Goal: Transaction & Acquisition: Purchase product/service

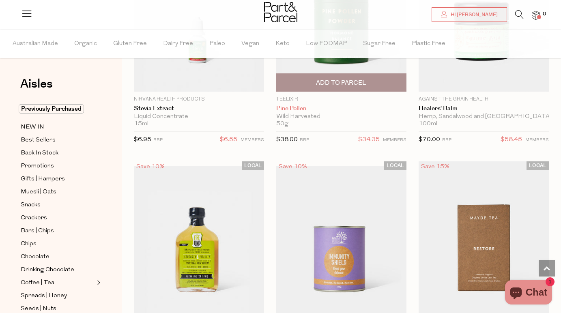
scroll to position [2862, 0]
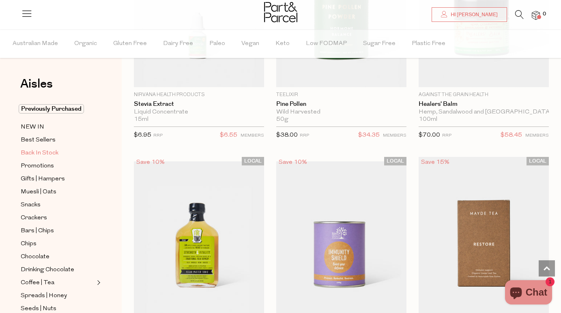
click at [49, 152] on span "Back In Stock" at bounding box center [40, 153] width 38 height 10
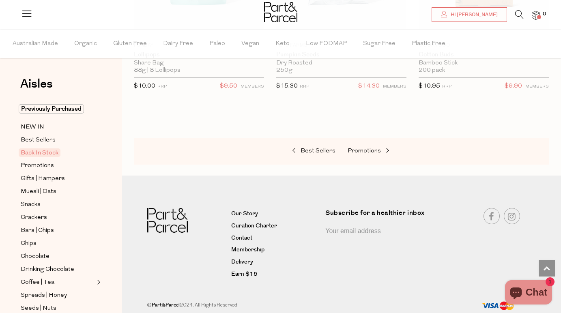
scroll to position [692, 0]
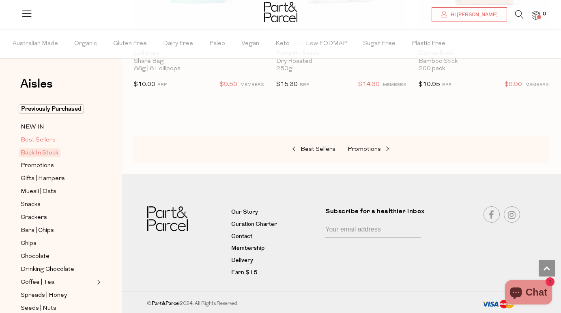
click at [52, 135] on span "Best Sellers" at bounding box center [38, 140] width 35 height 10
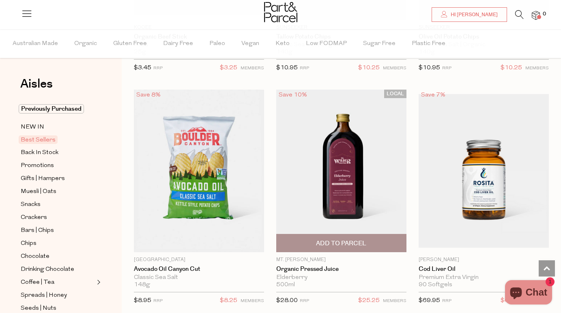
scroll to position [512, 0]
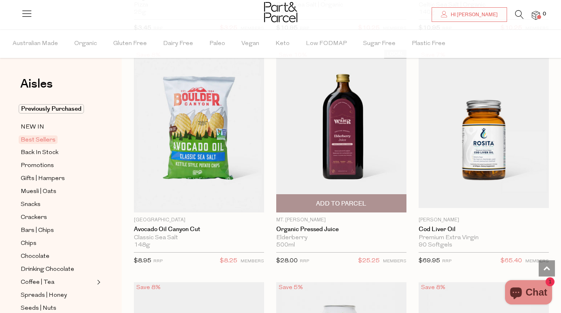
click at [336, 201] on span "Add To Parcel" at bounding box center [341, 204] width 50 height 9
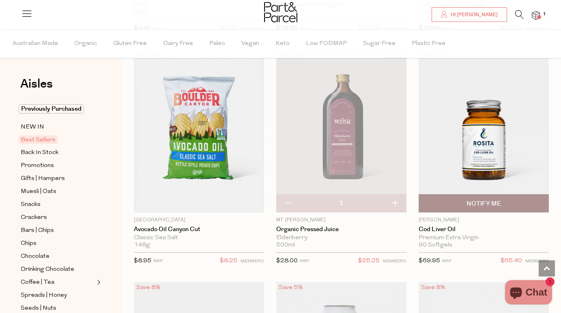
click at [461, 204] on span "Notify Me" at bounding box center [483, 203] width 125 height 17
type input "Notify when available"
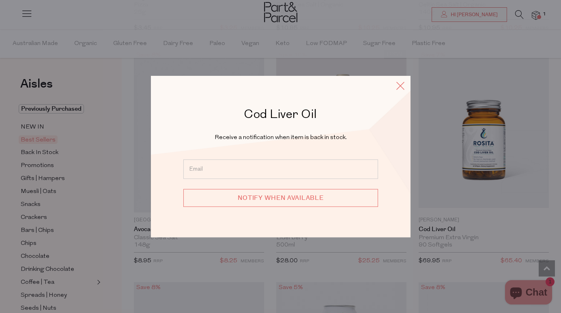
click at [401, 88] on icon at bounding box center [400, 86] width 12 height 12
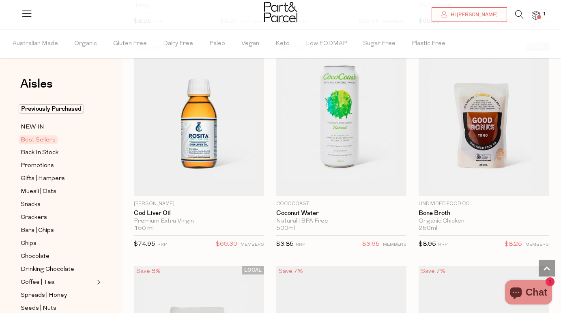
scroll to position [755, 0]
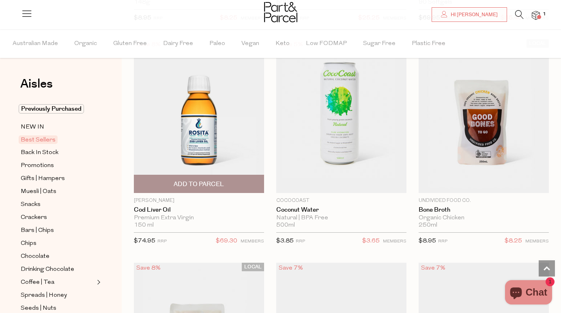
click at [189, 181] on span "Add To Parcel" at bounding box center [199, 184] width 50 height 9
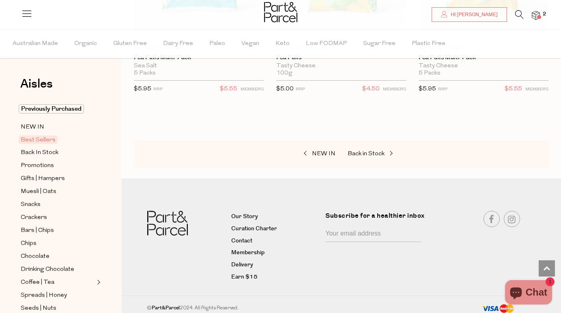
scroll to position [3141, 0]
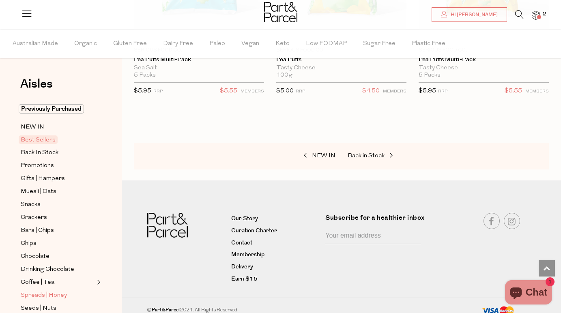
click at [58, 297] on span "Spreads | Honey" at bounding box center [44, 296] width 46 height 10
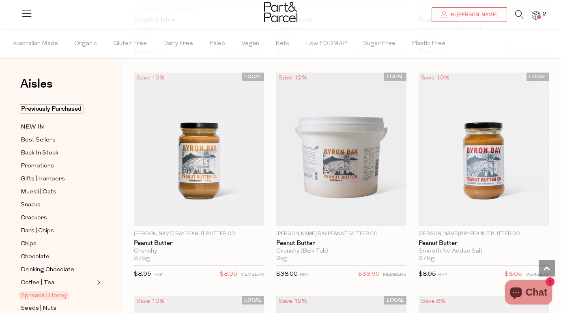
scroll to position [707, 0]
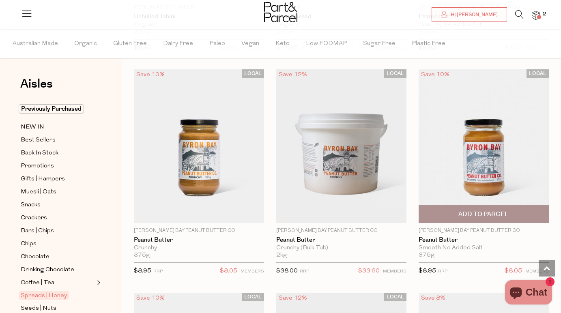
click at [478, 214] on span "Add To Parcel" at bounding box center [483, 214] width 50 height 9
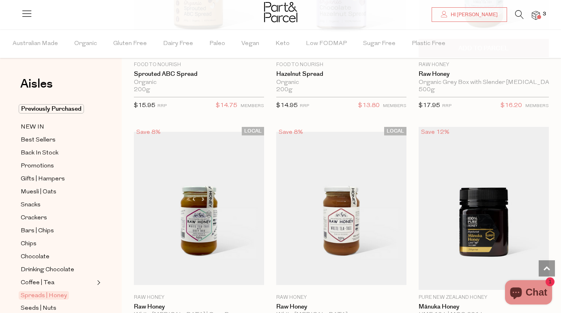
scroll to position [2669, 0]
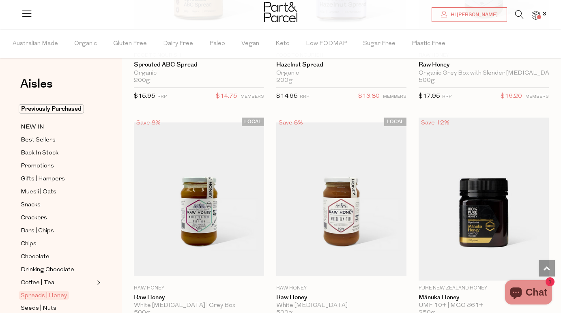
click at [515, 19] on icon at bounding box center [519, 14] width 9 height 9
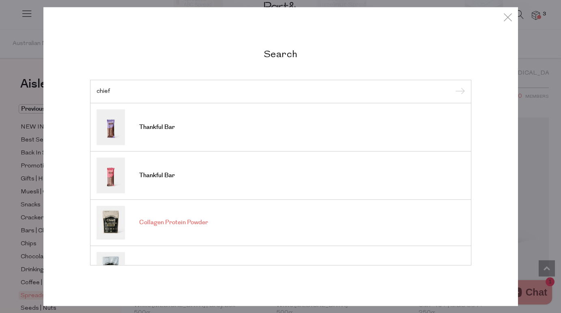
type input "chief"
click at [191, 223] on span "Collagen Protein Powder" at bounding box center [173, 223] width 69 height 8
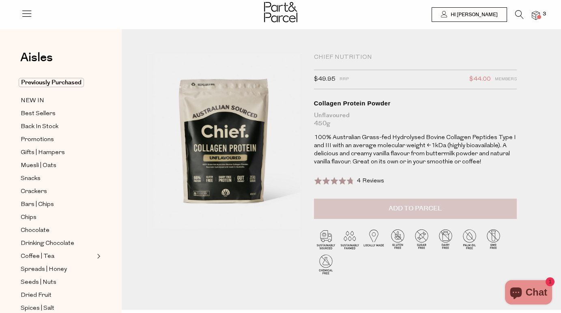
click at [405, 211] on span "Add to Parcel" at bounding box center [415, 208] width 53 height 9
click at [518, 14] on icon at bounding box center [519, 14] width 9 height 9
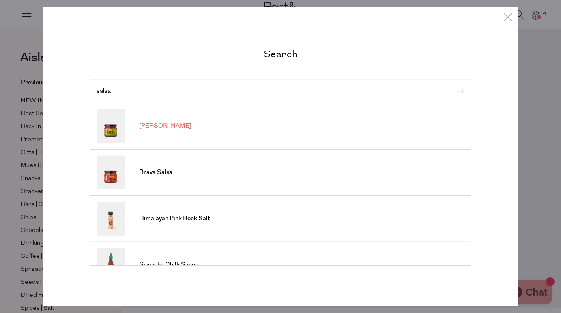
type input "salsa"
click at [159, 126] on span "[PERSON_NAME]" at bounding box center [165, 126] width 52 height 8
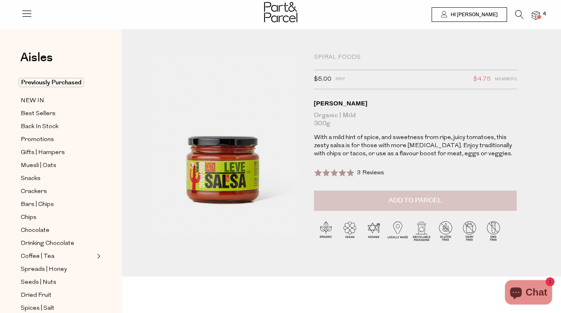
click at [406, 198] on span "Add to Parcel" at bounding box center [415, 200] width 53 height 9
click at [507, 200] on button "button" at bounding box center [505, 200] width 23 height 18
type input "2"
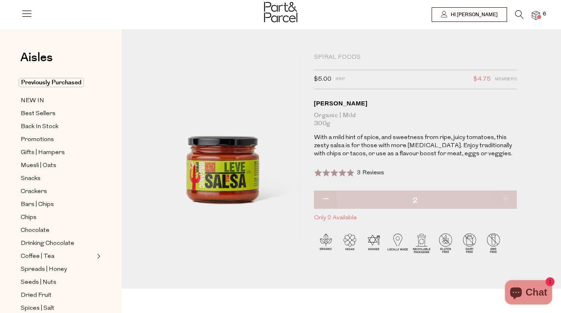
click at [519, 14] on icon at bounding box center [519, 14] width 9 height 9
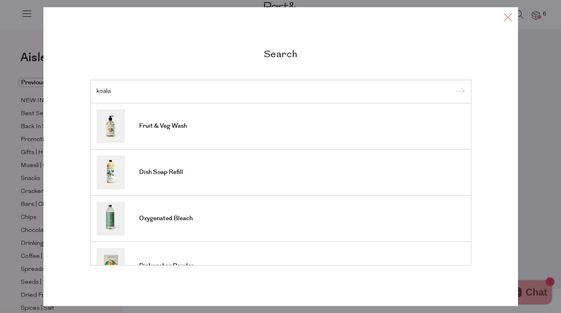
click at [508, 15] on icon at bounding box center [508, 17] width 12 height 12
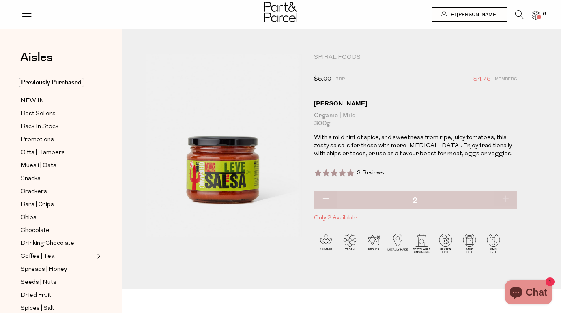
click at [520, 14] on icon at bounding box center [519, 14] width 9 height 9
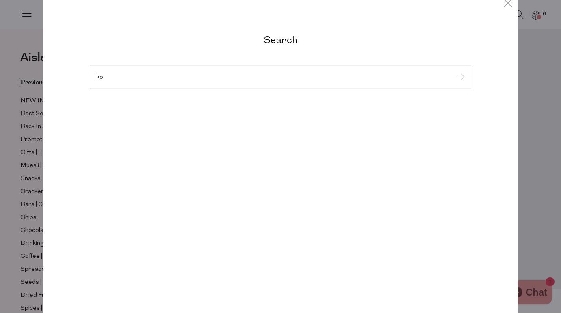
type input "k"
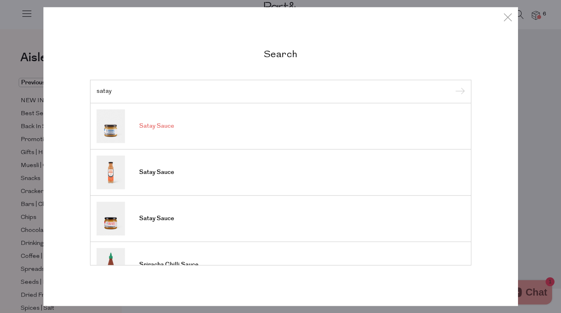
type input "satay"
click at [150, 127] on span "Satay Sauce" at bounding box center [156, 126] width 35 height 8
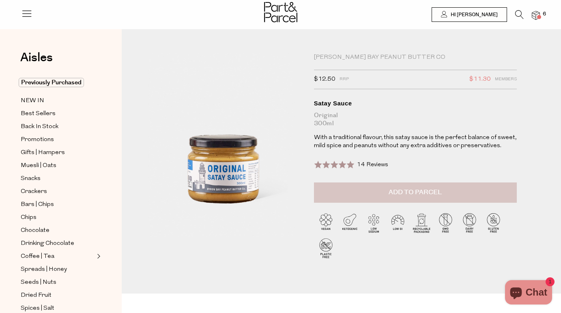
click at [406, 191] on span "Add to Parcel" at bounding box center [415, 192] width 53 height 9
click at [520, 15] on icon at bounding box center [519, 14] width 9 height 9
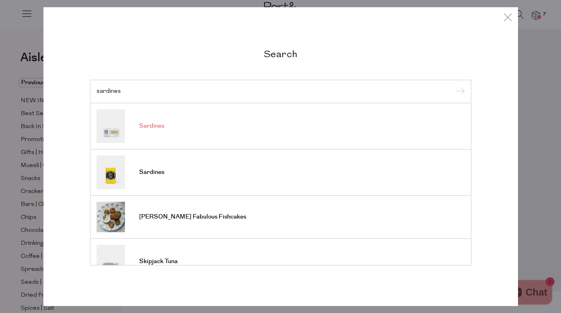
type input "sardines"
click at [157, 125] on span "Sardines" at bounding box center [151, 126] width 25 height 8
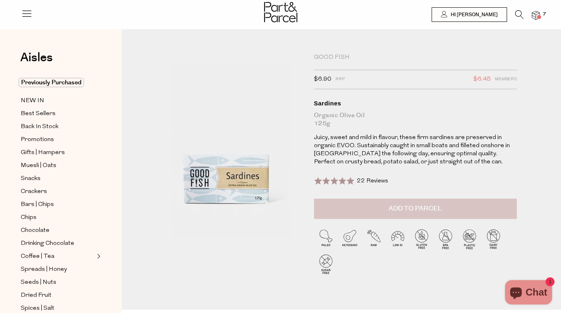
click at [388, 208] on button "Add to Parcel" at bounding box center [415, 209] width 203 height 20
click at [505, 209] on button "button" at bounding box center [505, 208] width 23 height 18
type input "2"
click at [507, 207] on button "button" at bounding box center [505, 208] width 23 height 18
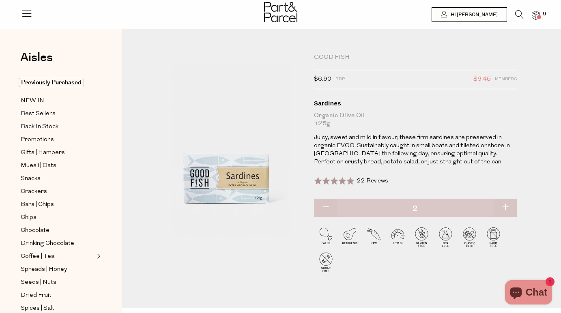
type input "3"
click at [51, 112] on span "Best Sellers" at bounding box center [38, 114] width 35 height 10
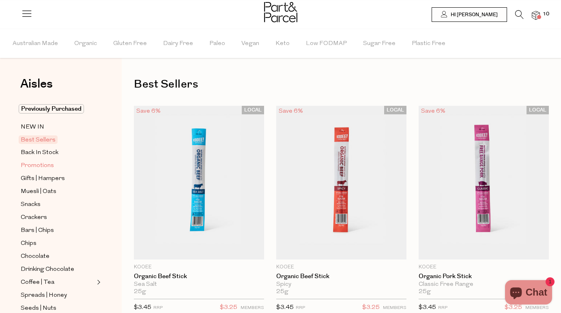
click at [41, 165] on span "Promotions" at bounding box center [37, 166] width 33 height 10
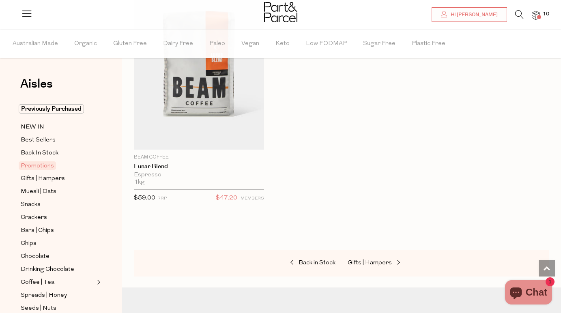
scroll to position [1469, 0]
click at [46, 139] on span "Best Sellers" at bounding box center [38, 140] width 35 height 10
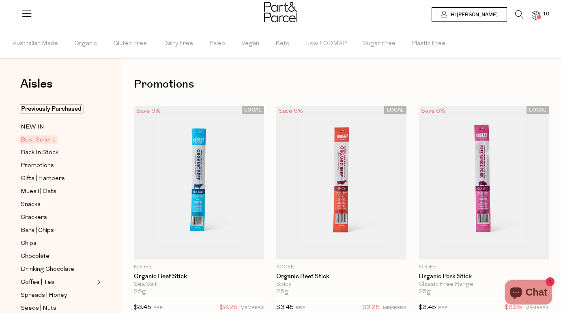
type input "3"
click at [38, 126] on span "NEW IN" at bounding box center [33, 127] width 24 height 10
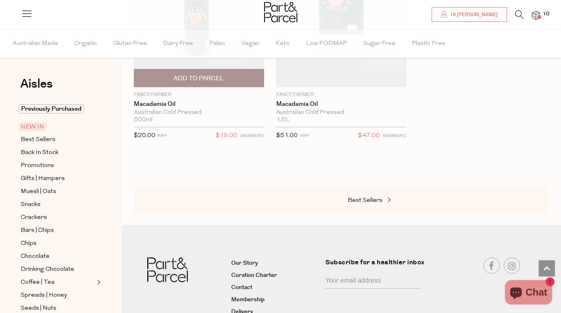
scroll to position [1517, 0]
